Goal: Information Seeking & Learning: Learn about a topic

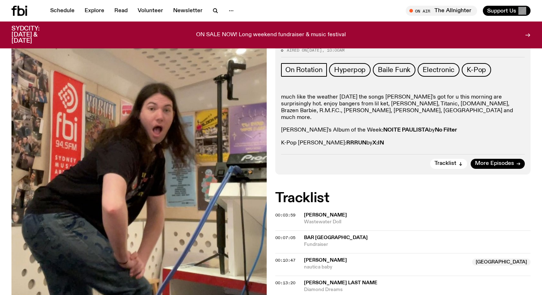
scroll to position [128, 0]
click at [507, 161] on span "More Episodes" at bounding box center [494, 163] width 39 height 5
